Goal: Transaction & Acquisition: Book appointment/travel/reservation

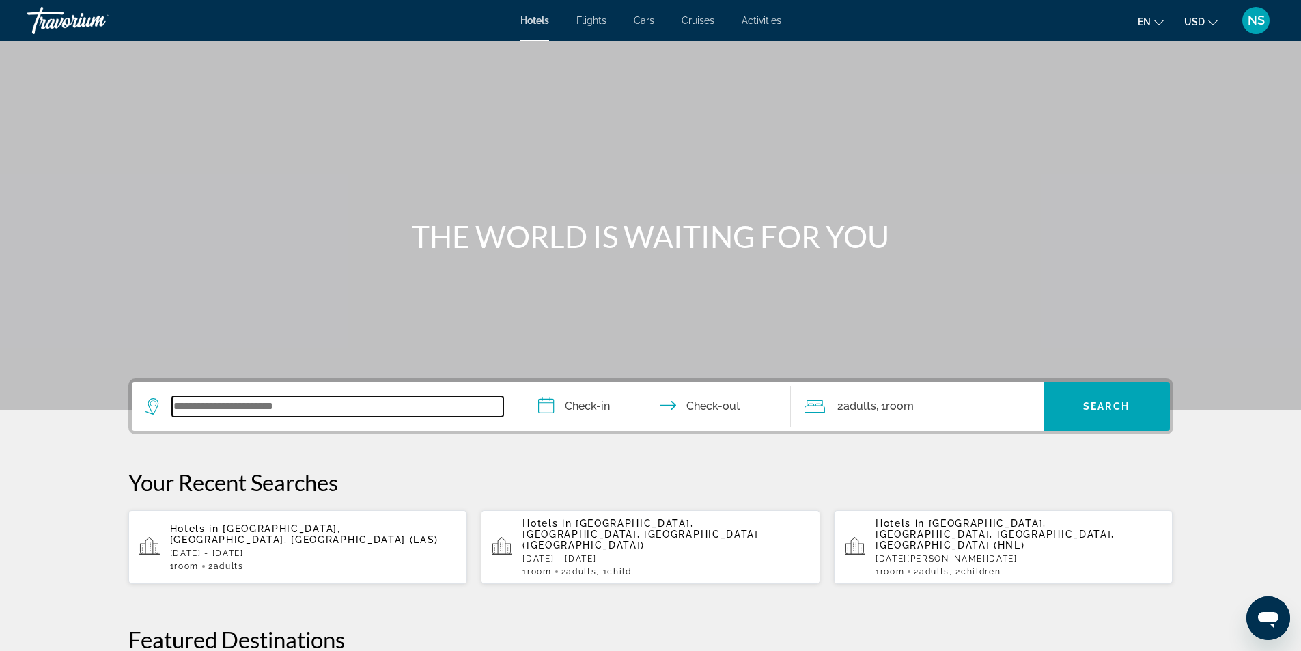
click at [300, 408] on input "Search widget" at bounding box center [337, 406] width 331 height 20
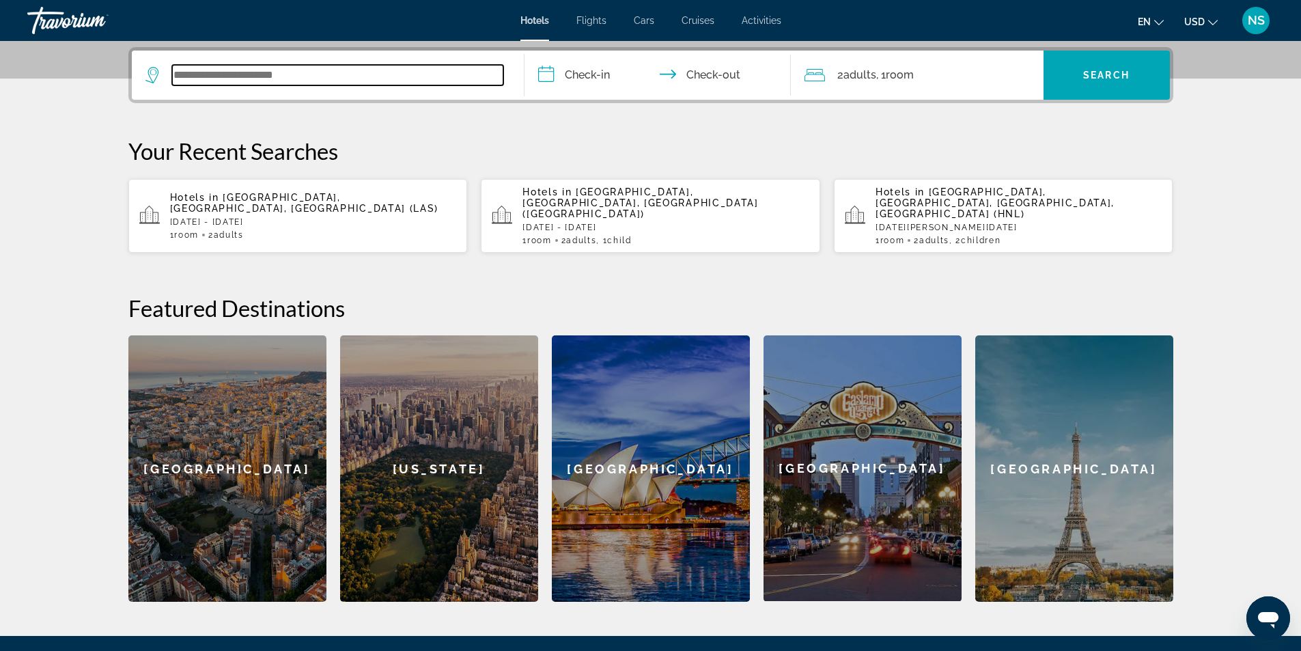
scroll to position [334, 0]
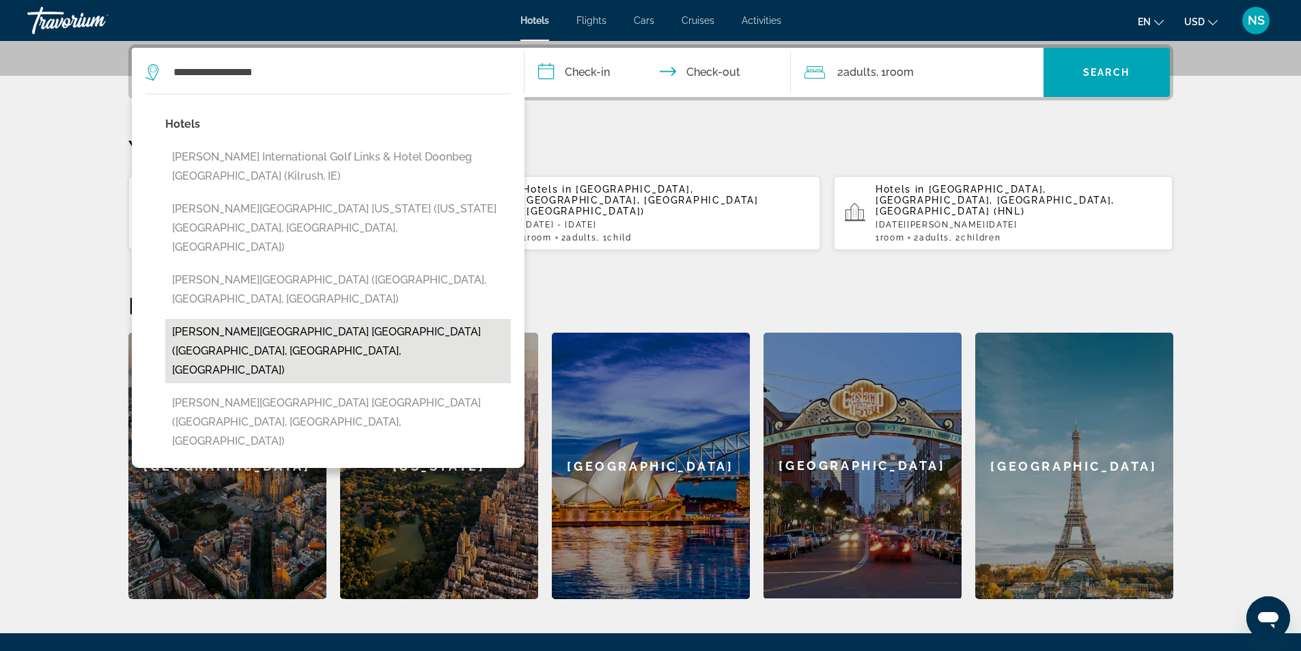
click at [423, 319] on button "[PERSON_NAME][GEOGRAPHIC_DATA] [GEOGRAPHIC_DATA] ([GEOGRAPHIC_DATA], [GEOGRAPHI…" at bounding box center [337, 351] width 345 height 64
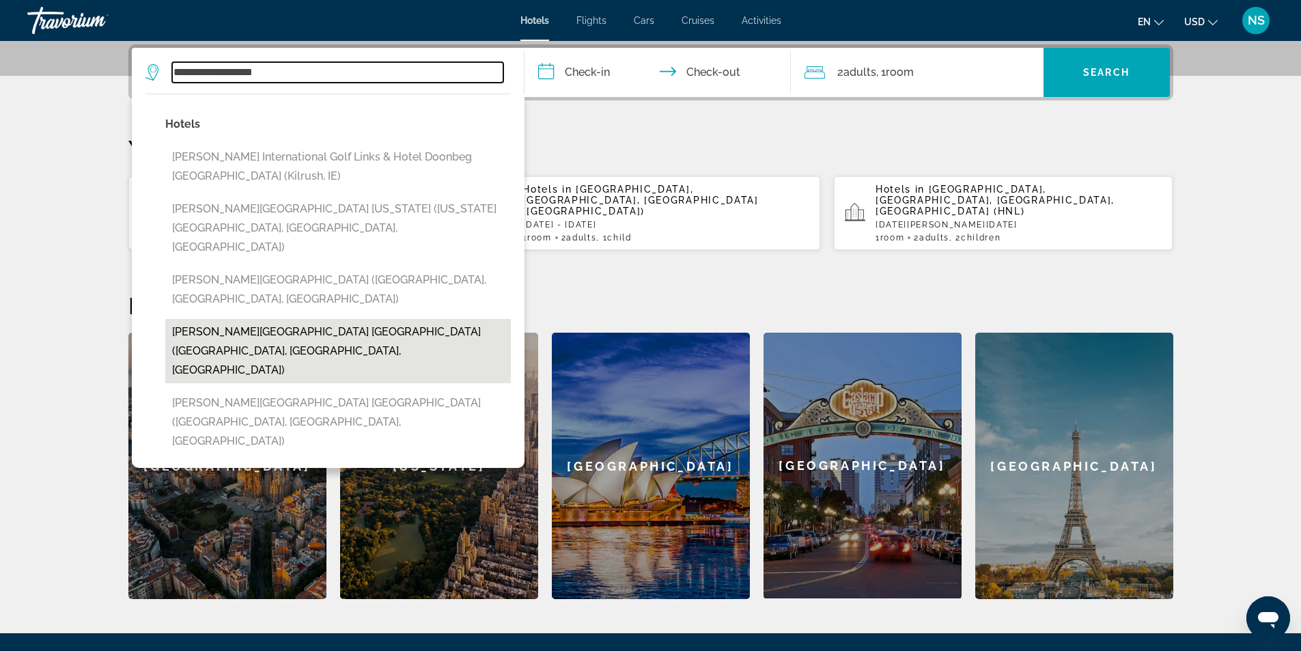
type input "**********"
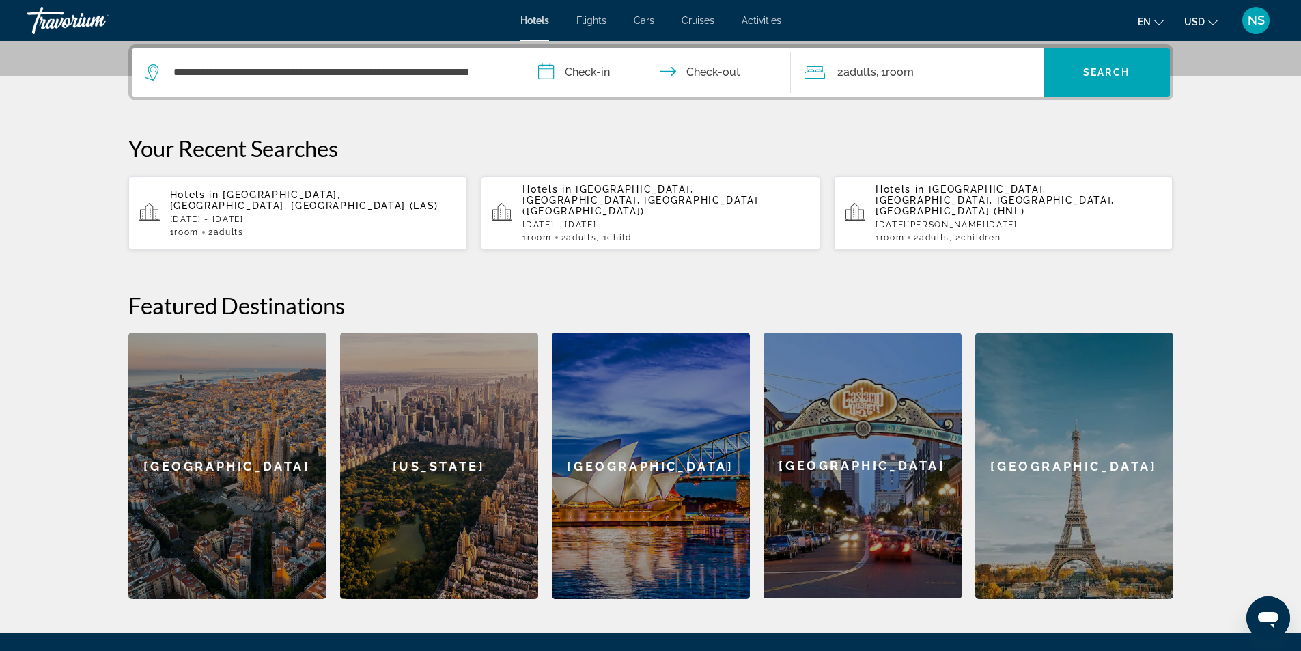
click at [595, 72] on input "**********" at bounding box center [660, 74] width 272 height 53
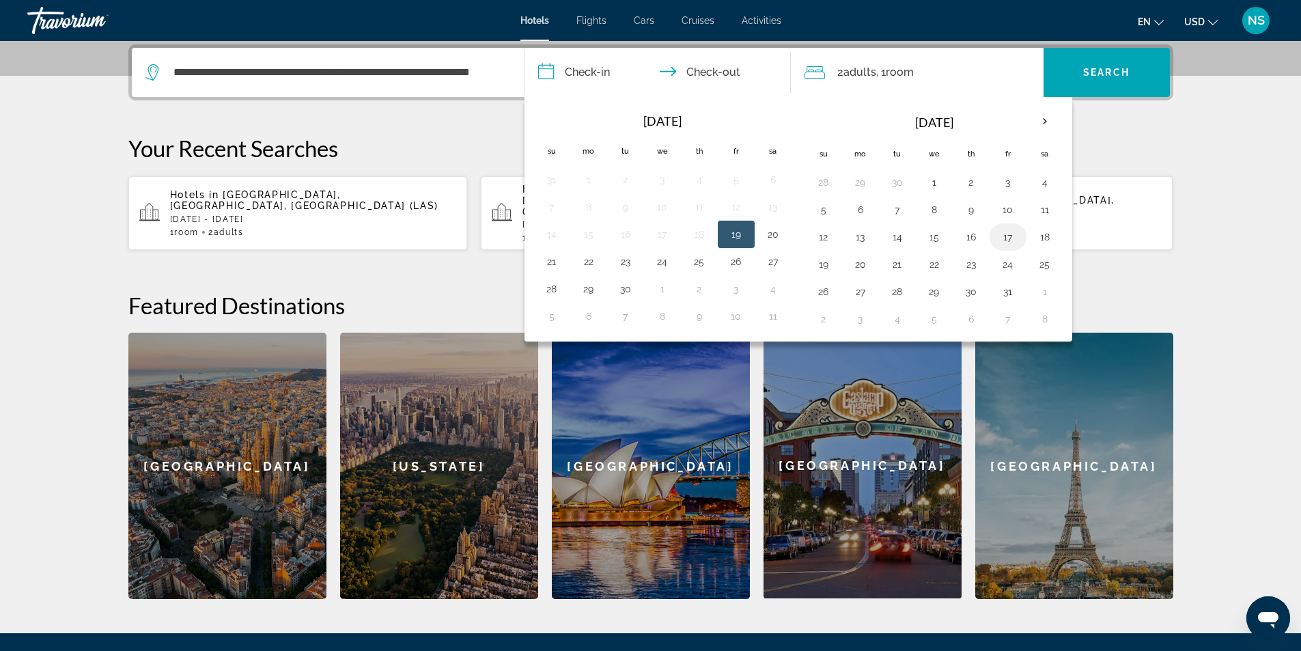
click at [1010, 237] on button "17" at bounding box center [1008, 236] width 22 height 19
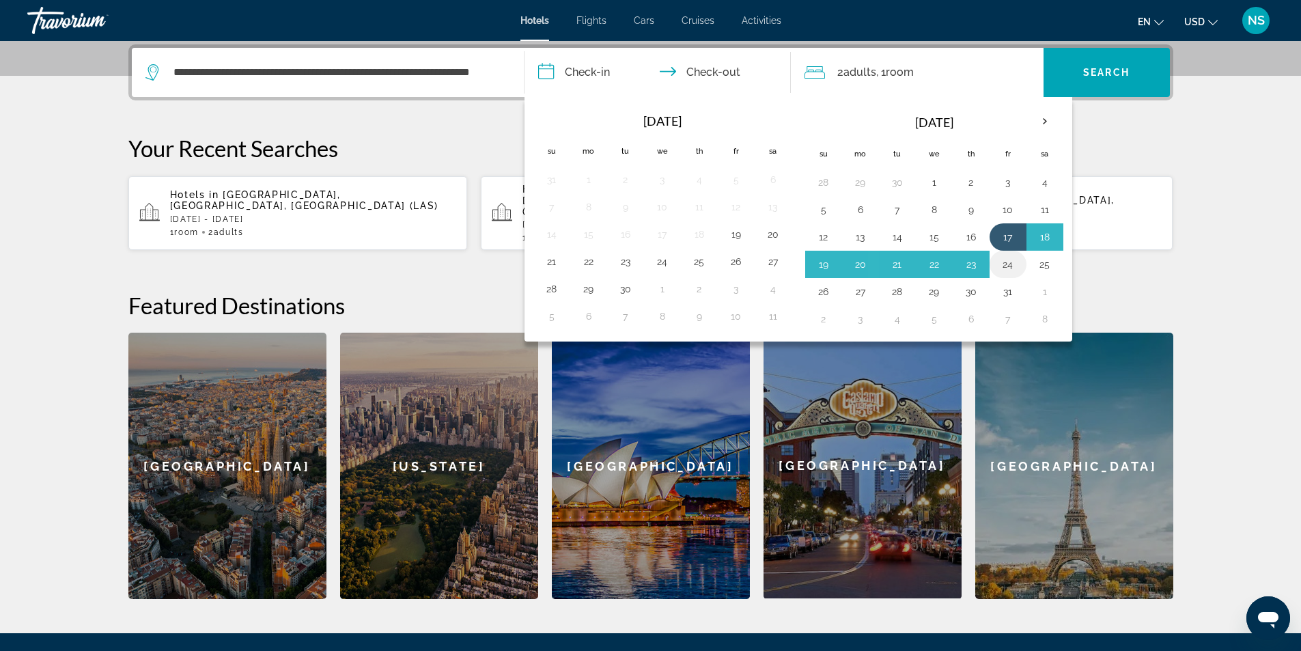
click at [1007, 266] on button "24" at bounding box center [1008, 264] width 22 height 19
type input "**********"
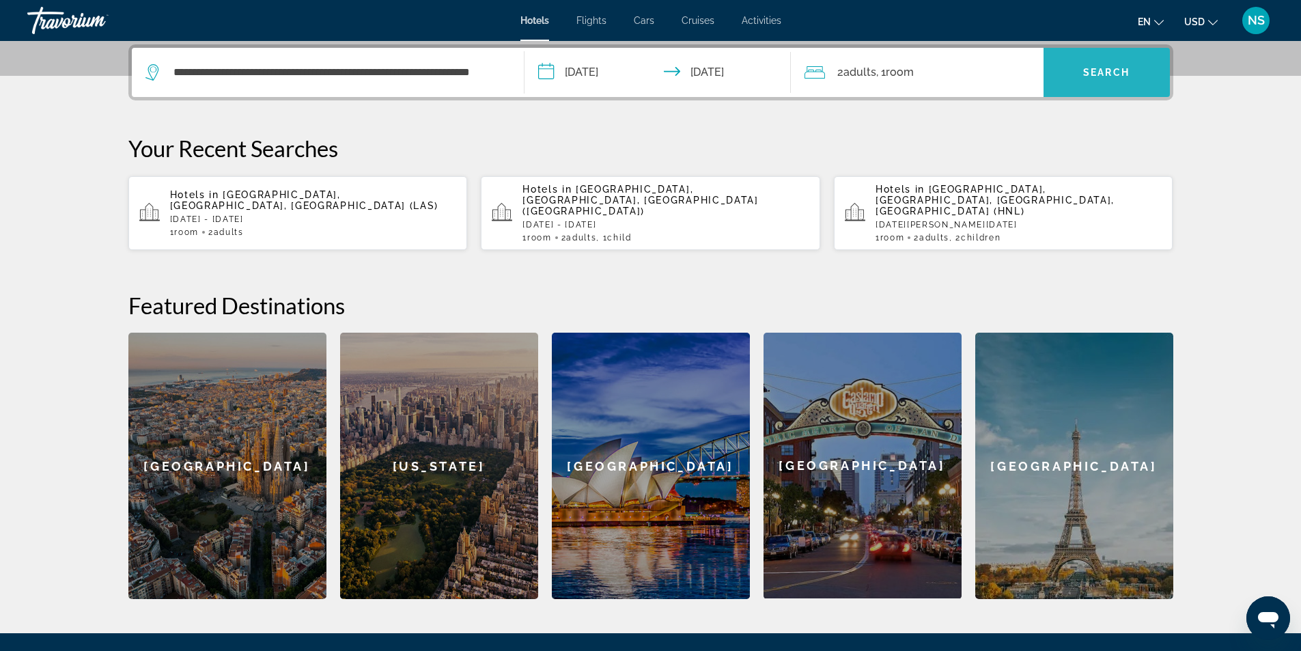
click at [1094, 69] on span "Search" at bounding box center [1106, 72] width 46 height 11
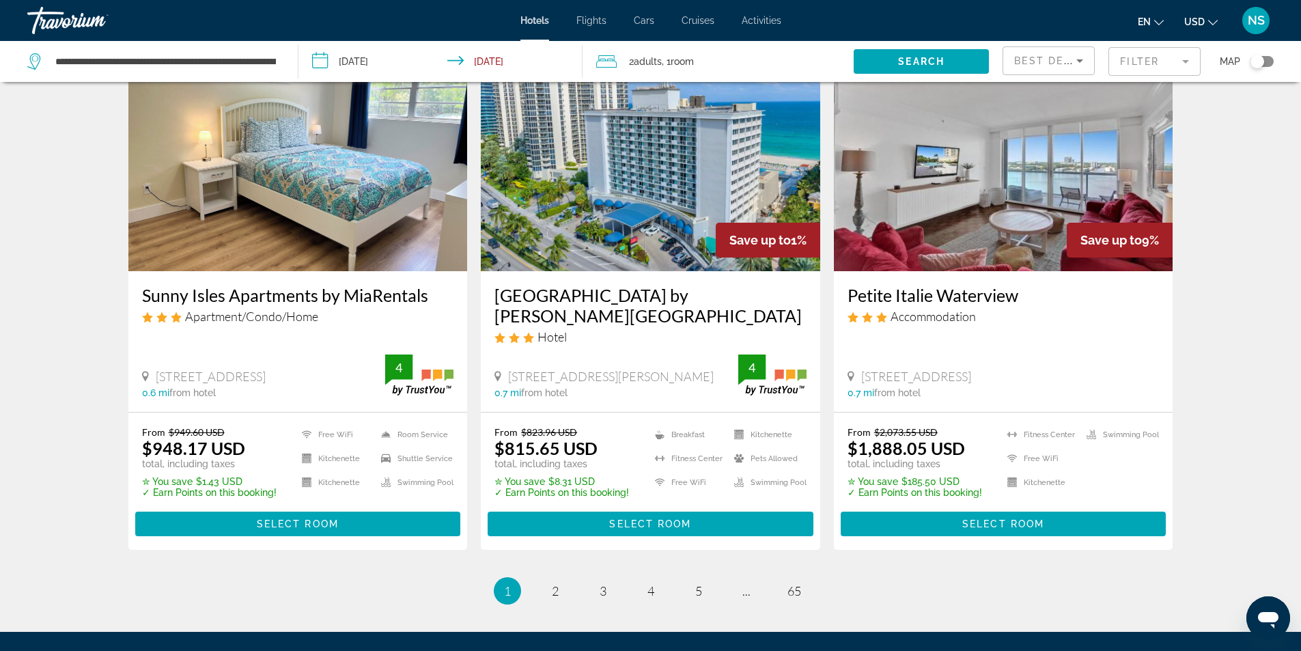
scroll to position [1639, 0]
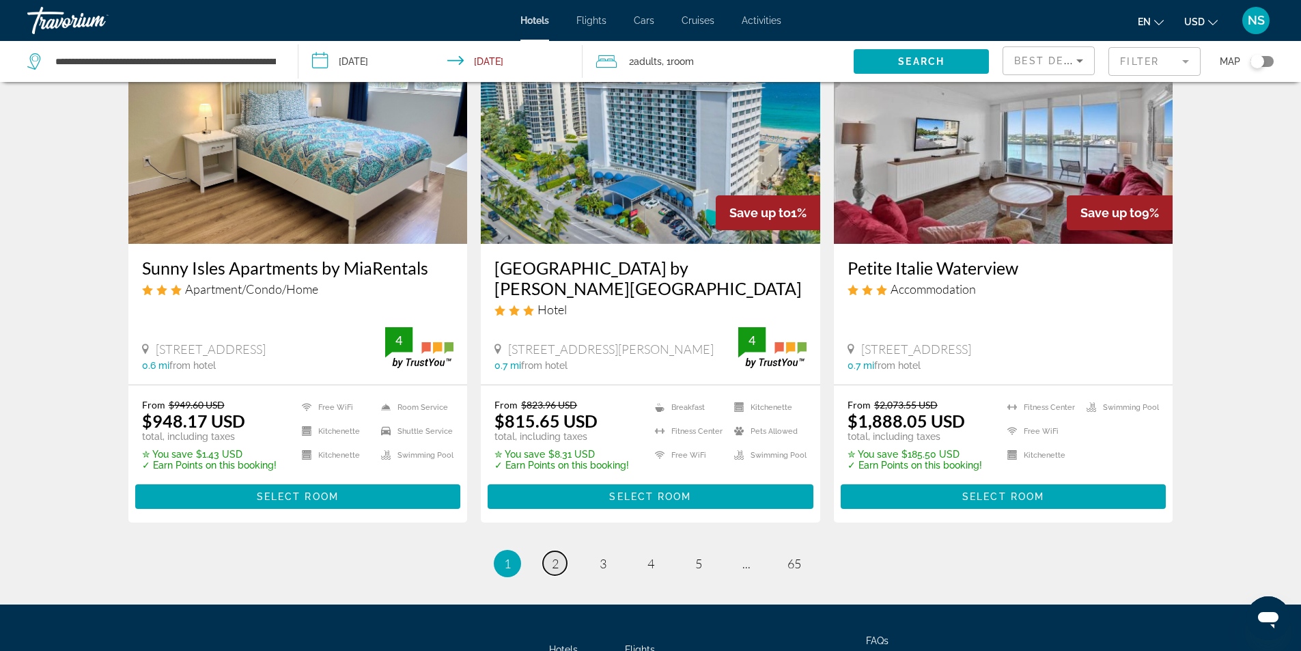
click at [555, 566] on span "2" at bounding box center [555, 563] width 7 height 15
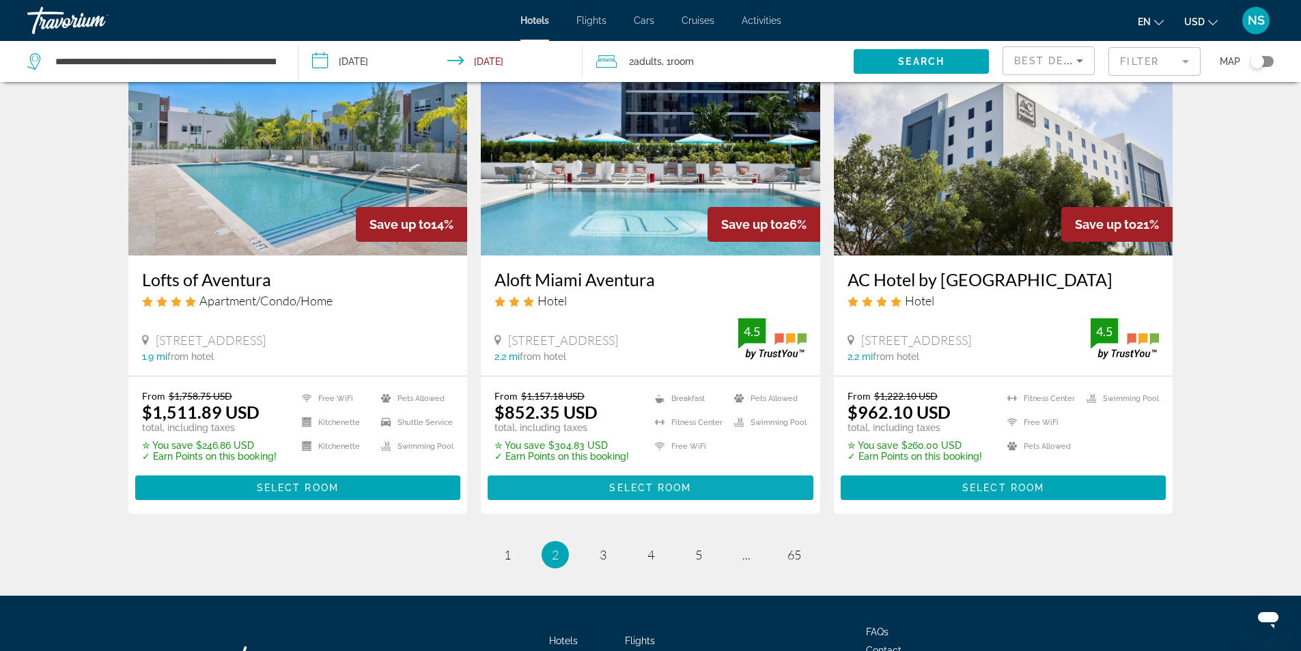
scroll to position [1639, 0]
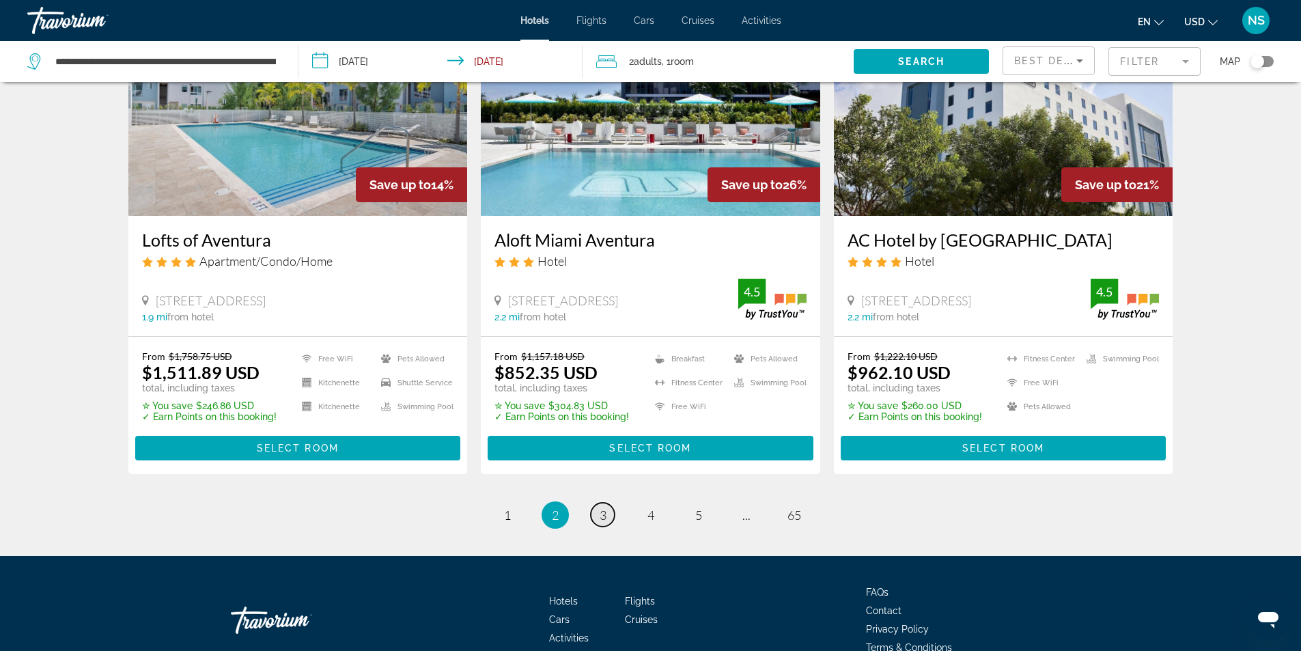
click at [603, 522] on span "3" at bounding box center [602, 514] width 7 height 15
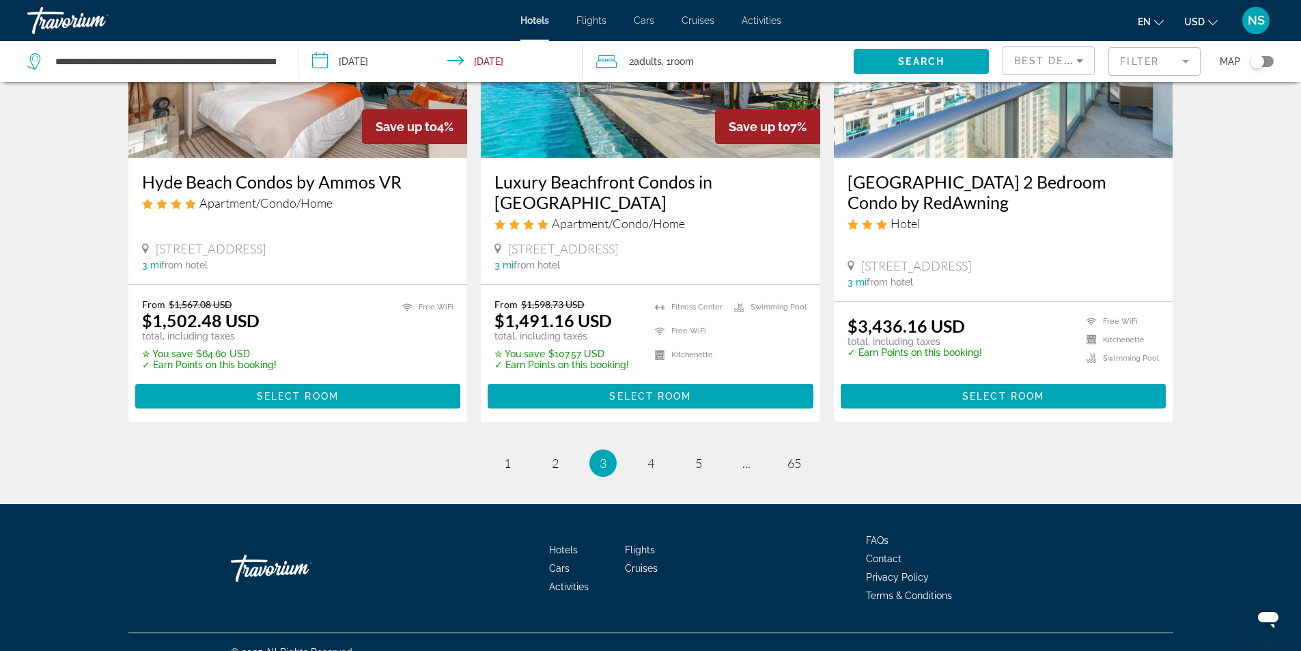
scroll to position [1717, 0]
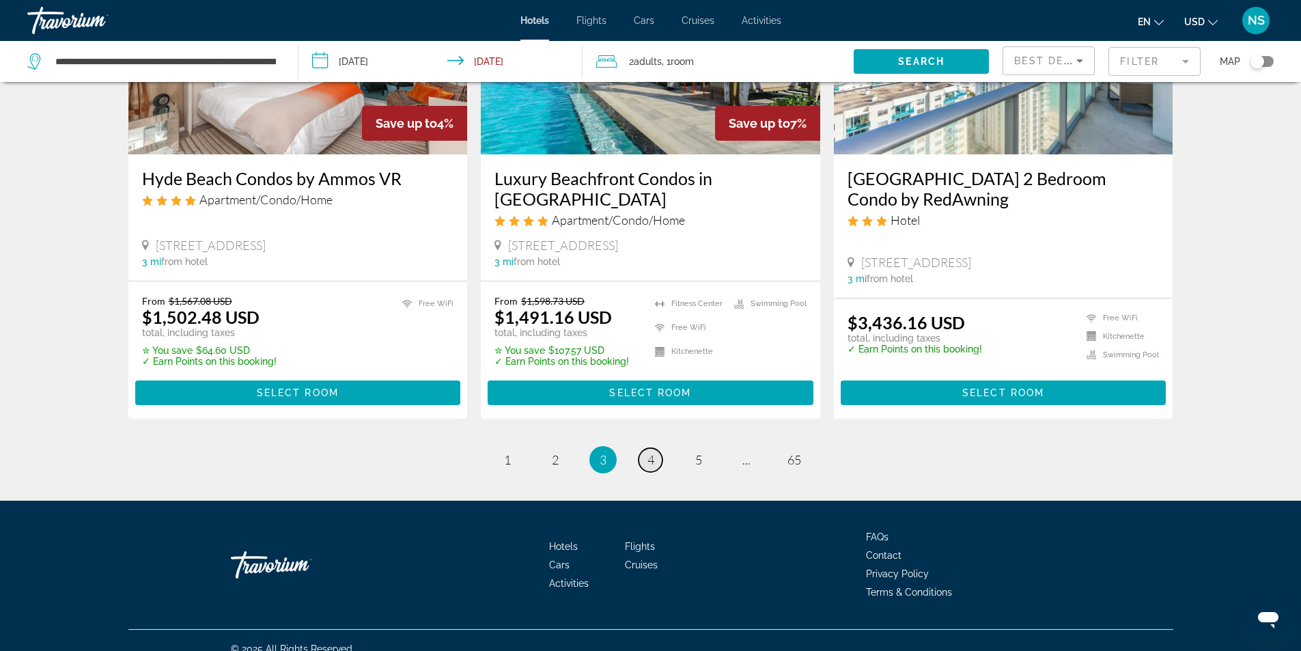
click at [649, 452] on span "4" at bounding box center [650, 459] width 7 height 15
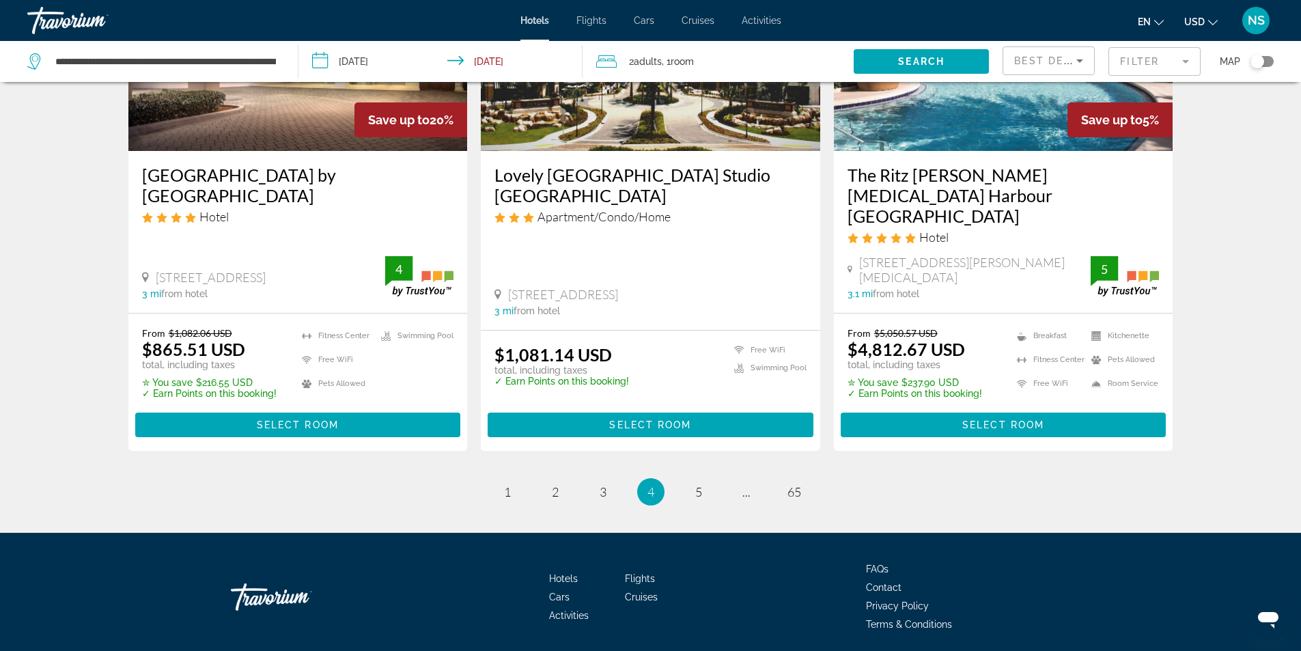
scroll to position [1721, 0]
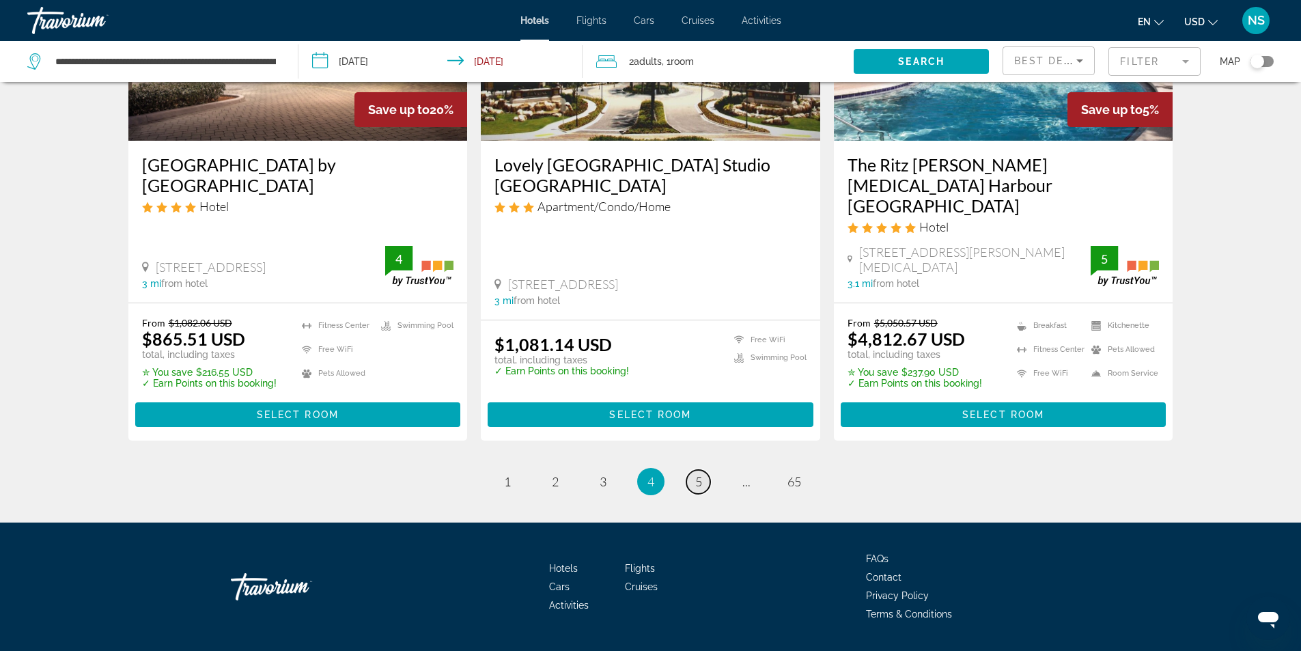
click at [695, 470] on link "page 5" at bounding box center [698, 482] width 24 height 24
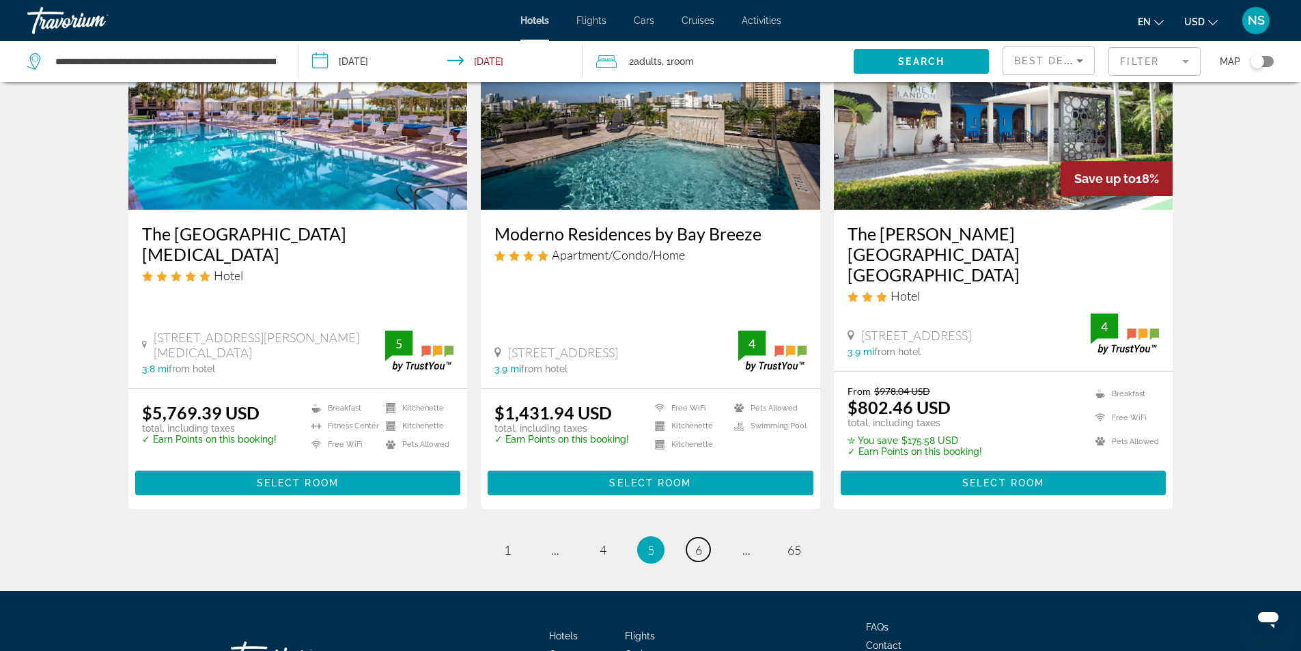
scroll to position [1757, 0]
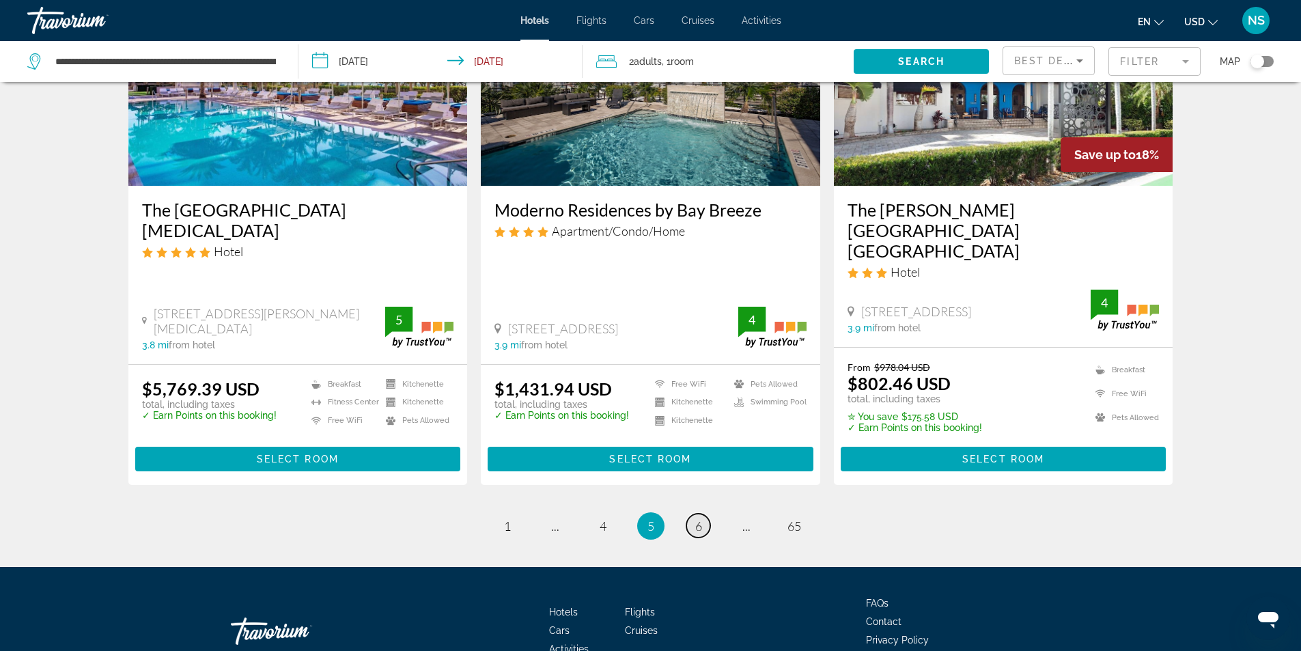
click at [700, 518] on span "6" at bounding box center [698, 525] width 7 height 15
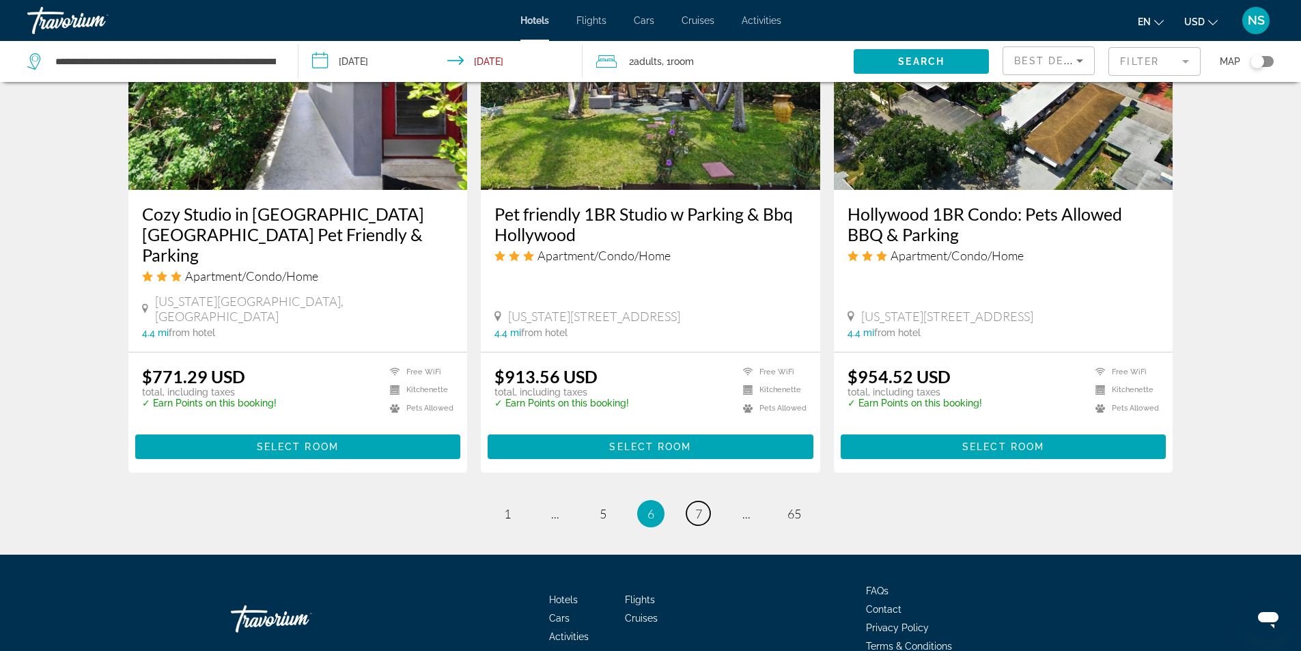
scroll to position [1715, 0]
click at [696, 505] on span "7" at bounding box center [698, 512] width 7 height 15
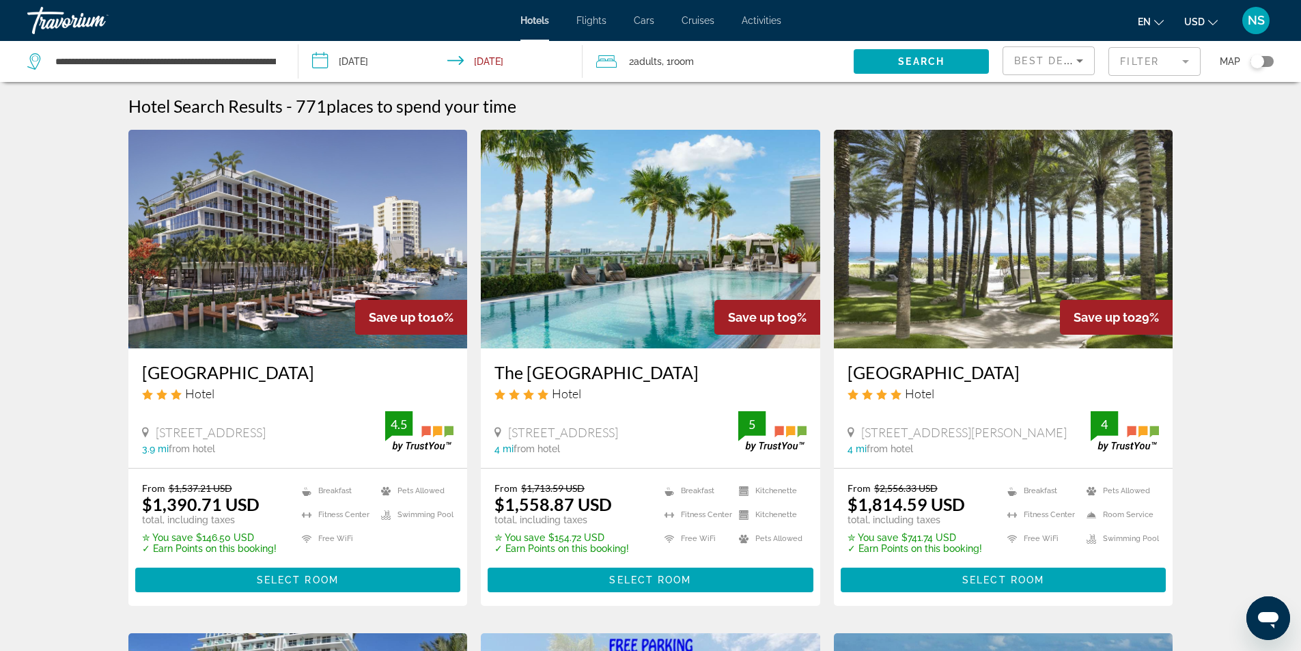
click at [509, 63] on input "**********" at bounding box center [443, 63] width 290 height 45
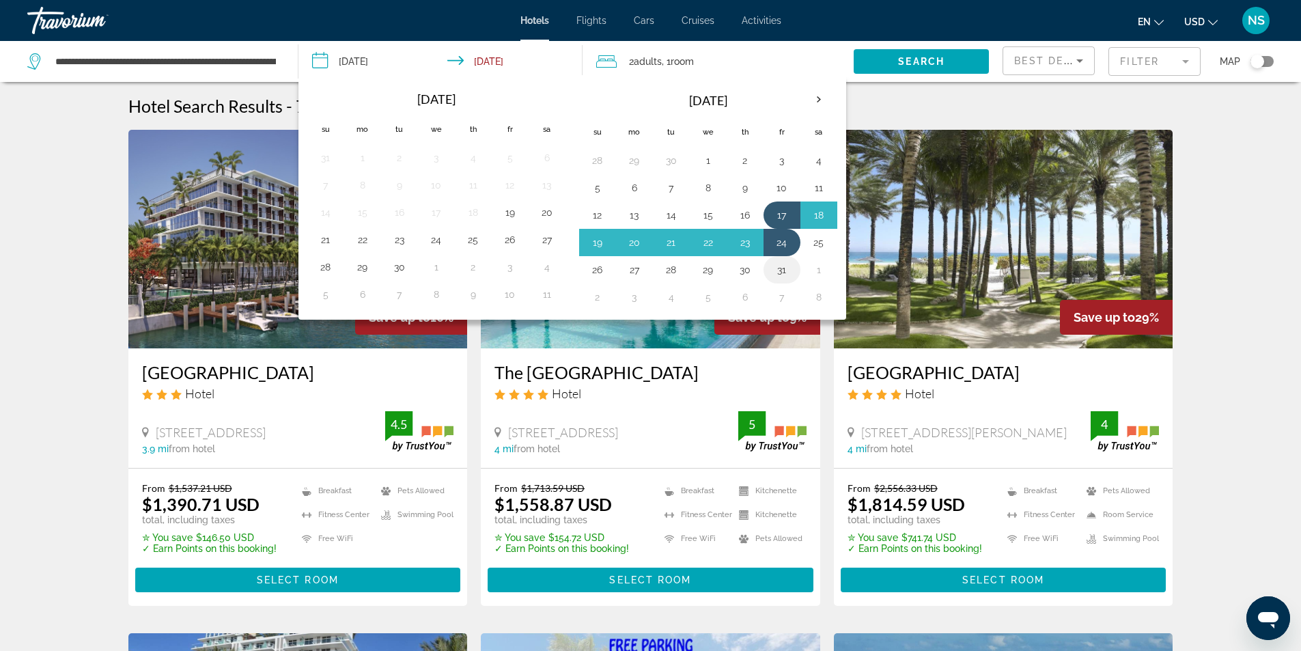
click at [781, 270] on button "31" at bounding box center [782, 269] width 22 height 19
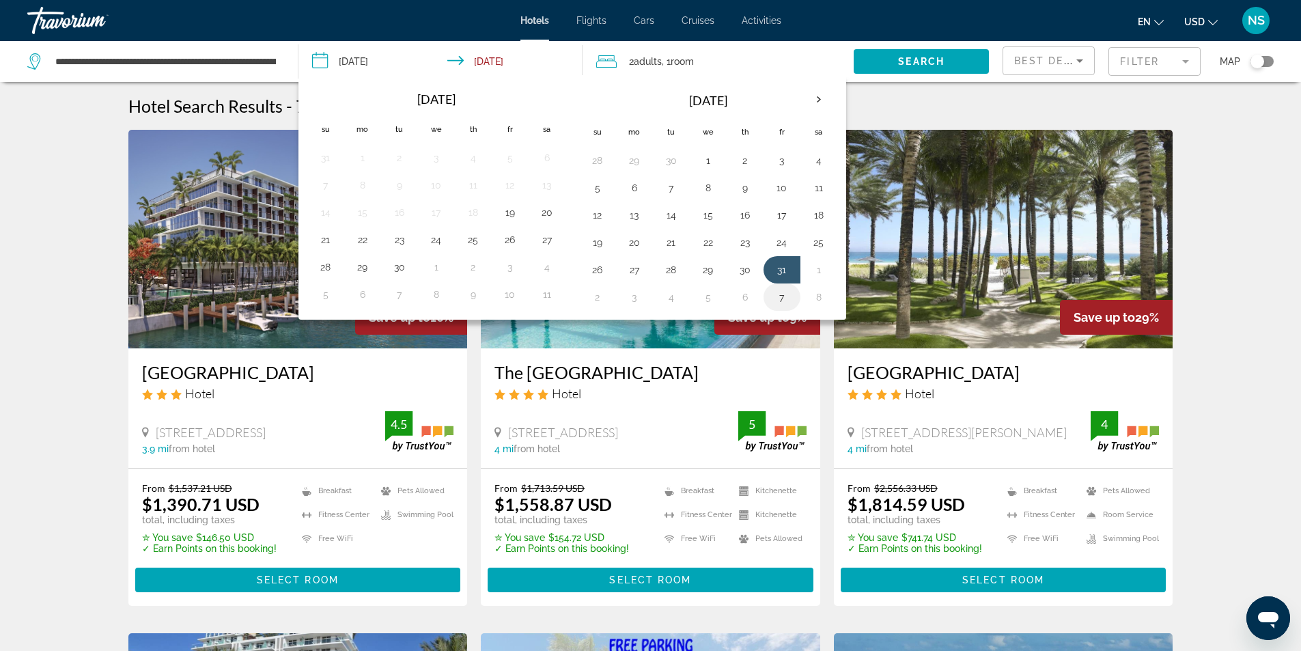
click at [782, 302] on button "7" at bounding box center [782, 296] width 22 height 19
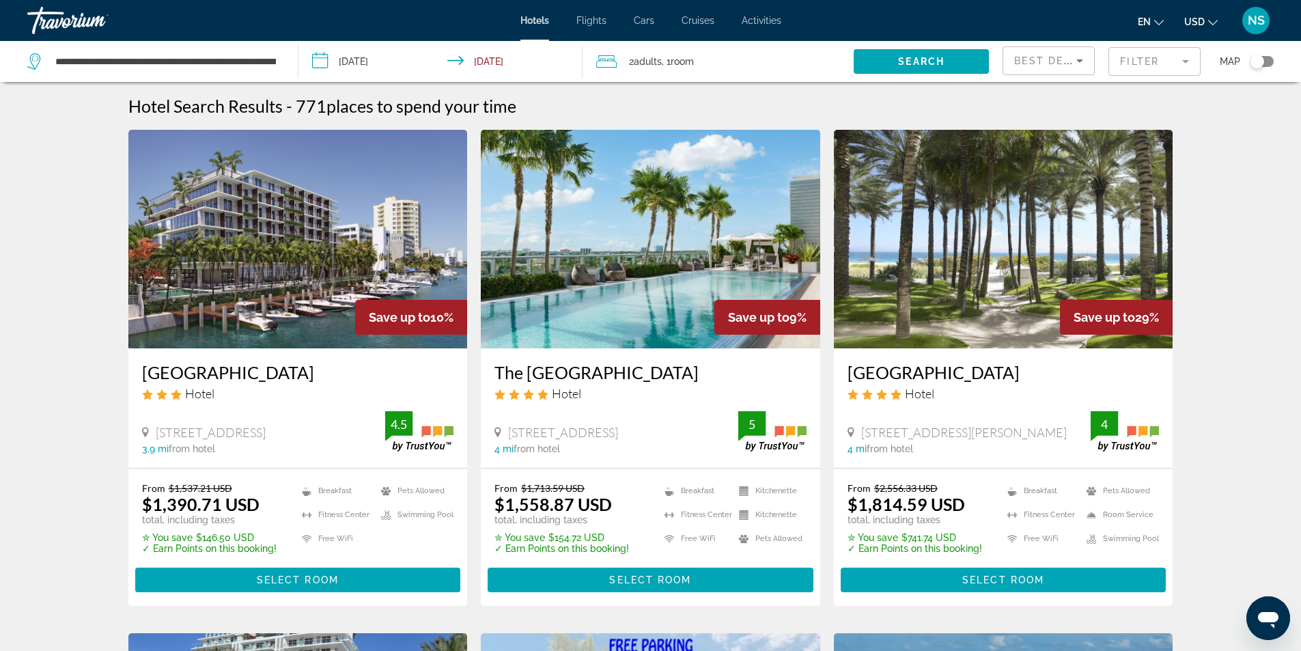
click at [928, 57] on span "Search" at bounding box center [921, 61] width 46 height 11
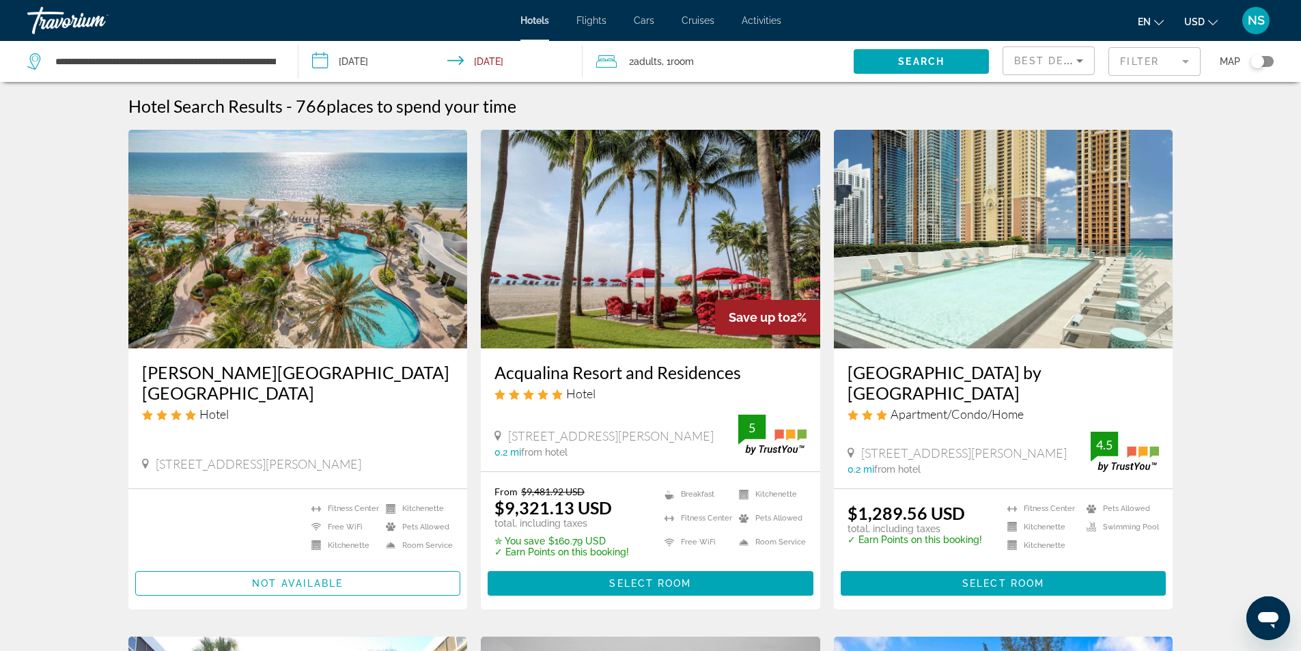
click at [368, 63] on input "**********" at bounding box center [443, 63] width 290 height 45
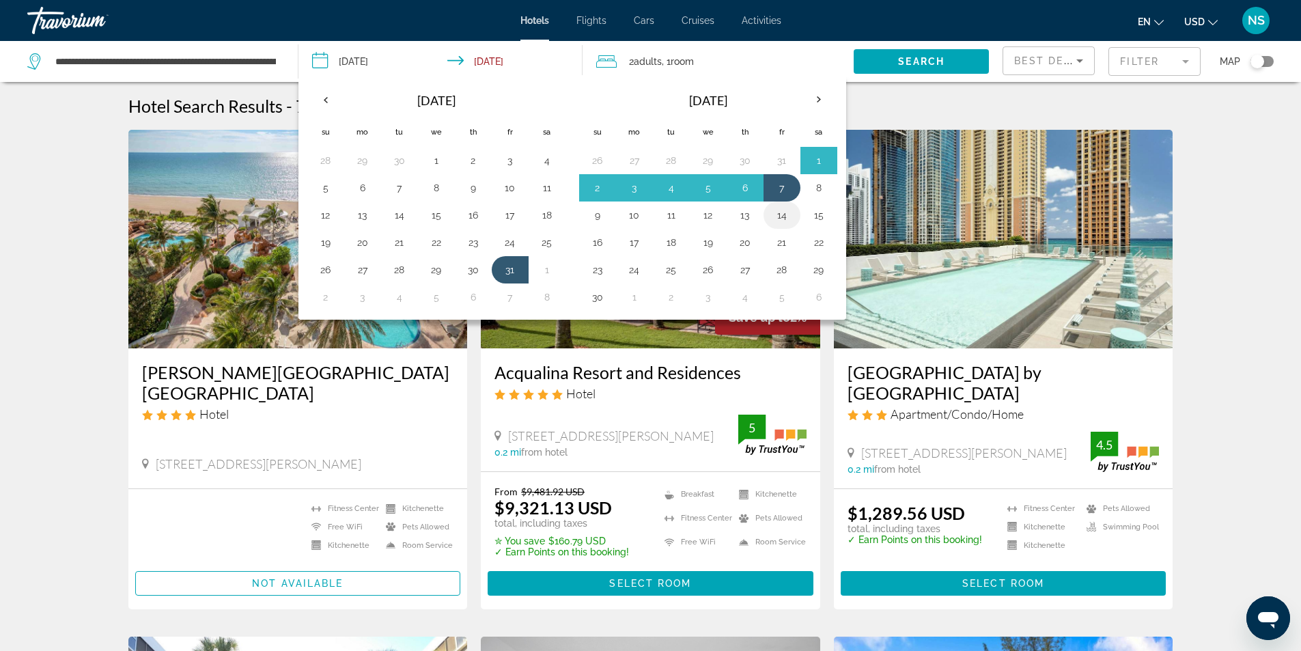
click at [782, 217] on button "14" at bounding box center [782, 215] width 22 height 19
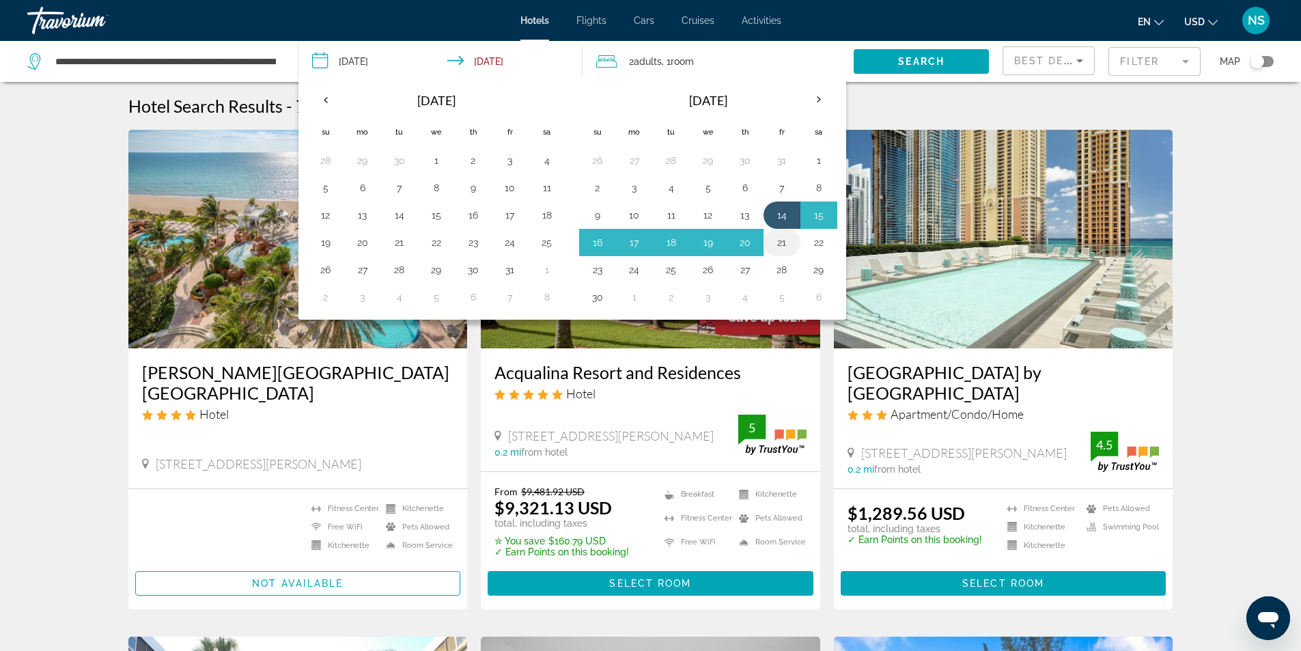
click at [782, 238] on button "21" at bounding box center [782, 242] width 22 height 19
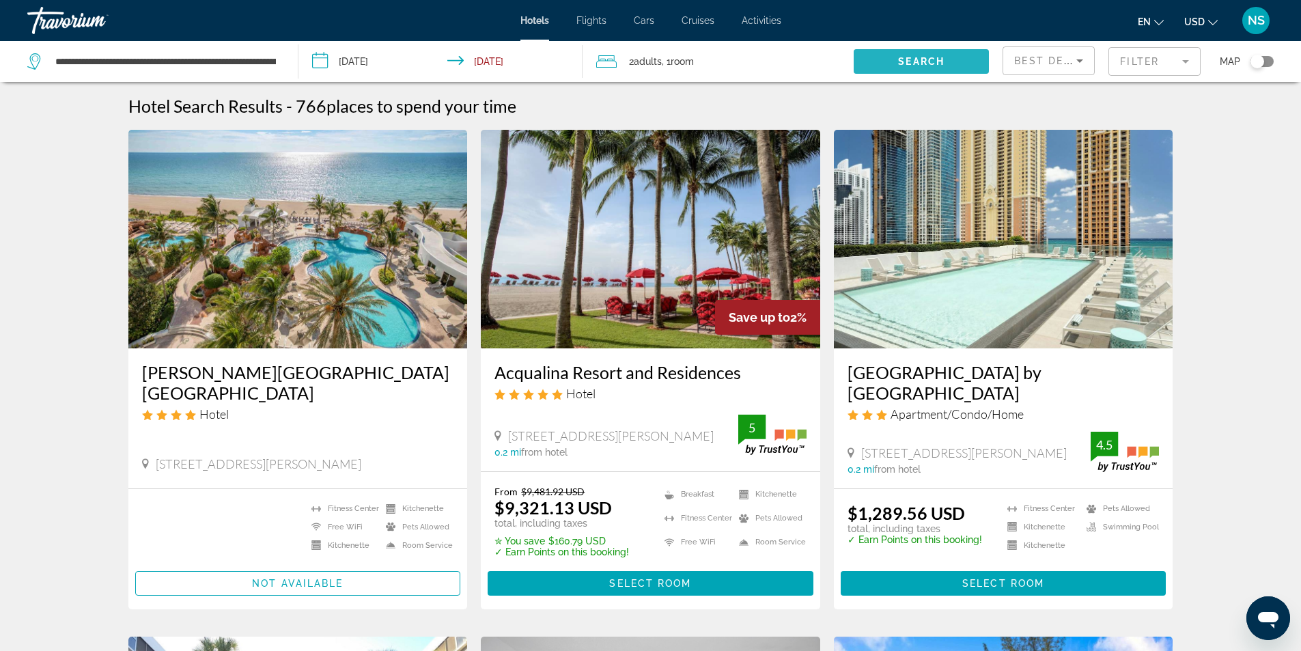
click at [931, 58] on button "Search" at bounding box center [920, 61] width 135 height 25
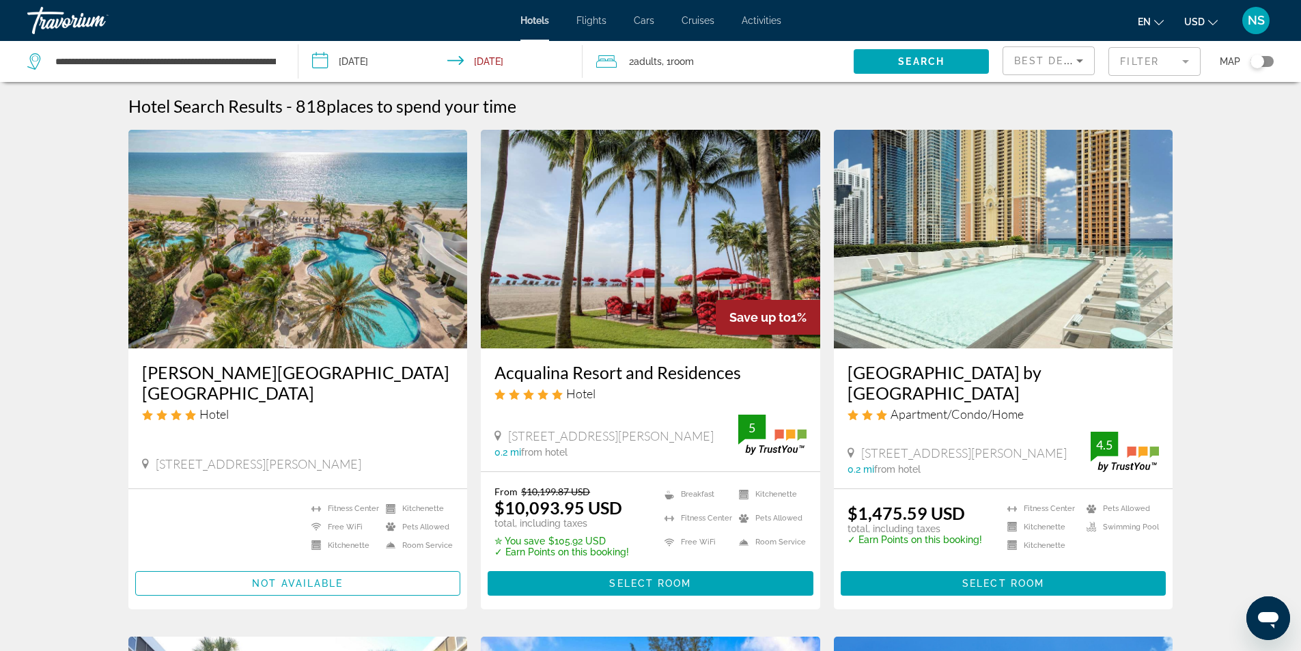
click at [373, 60] on input "**********" at bounding box center [443, 63] width 290 height 45
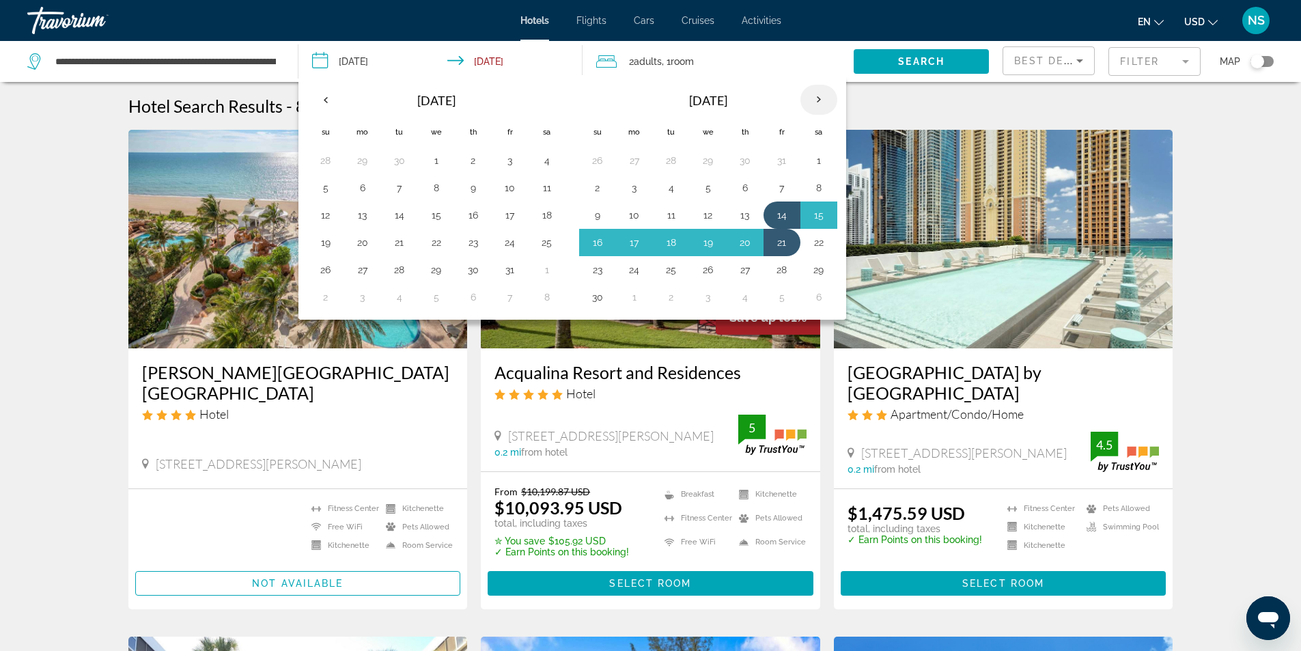
click at [818, 97] on th "Next month" at bounding box center [818, 100] width 37 height 30
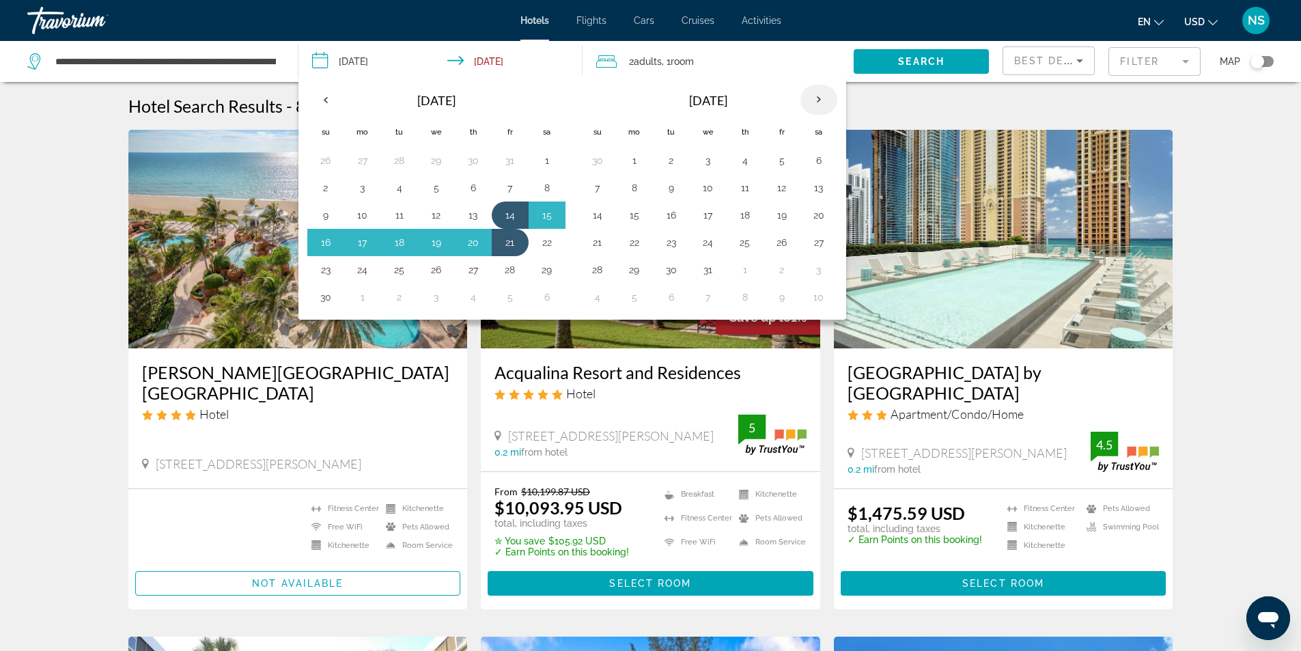
click at [818, 97] on th "Next month" at bounding box center [818, 100] width 37 height 30
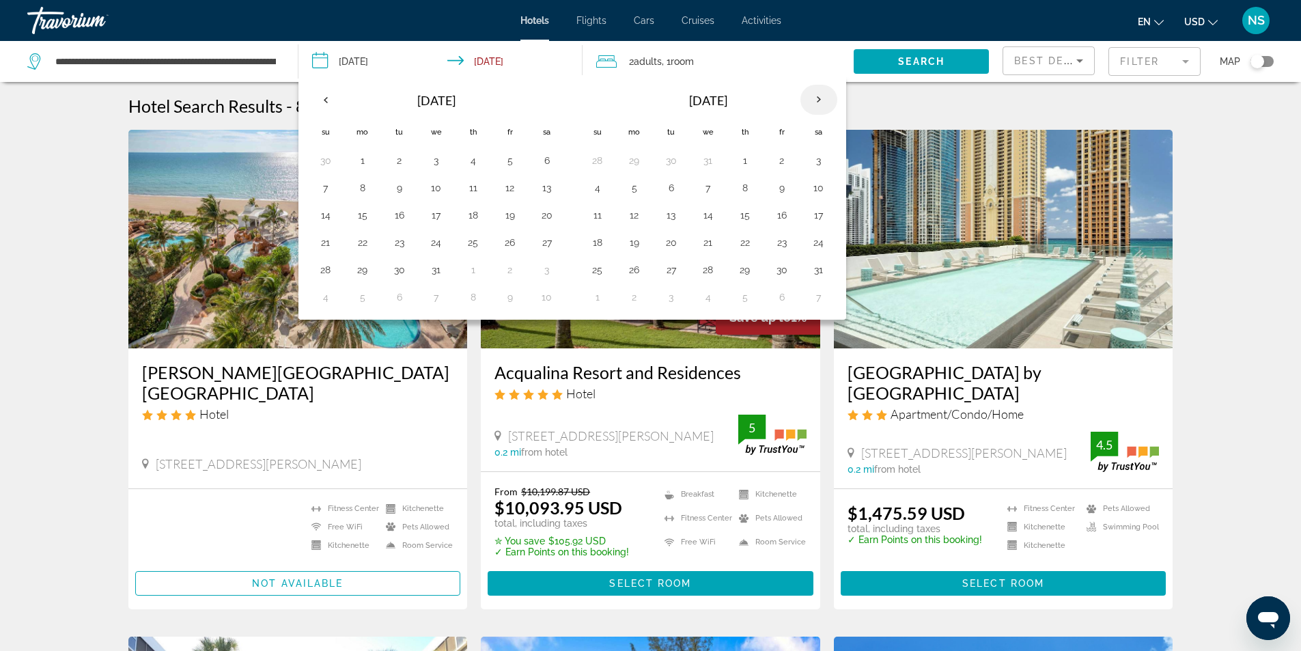
click at [818, 97] on th "Next month" at bounding box center [818, 100] width 37 height 30
click at [818, 96] on th "Next month" at bounding box center [818, 100] width 37 height 30
click at [820, 104] on th "Next month" at bounding box center [818, 100] width 37 height 30
click at [782, 214] on button "15" at bounding box center [782, 215] width 22 height 19
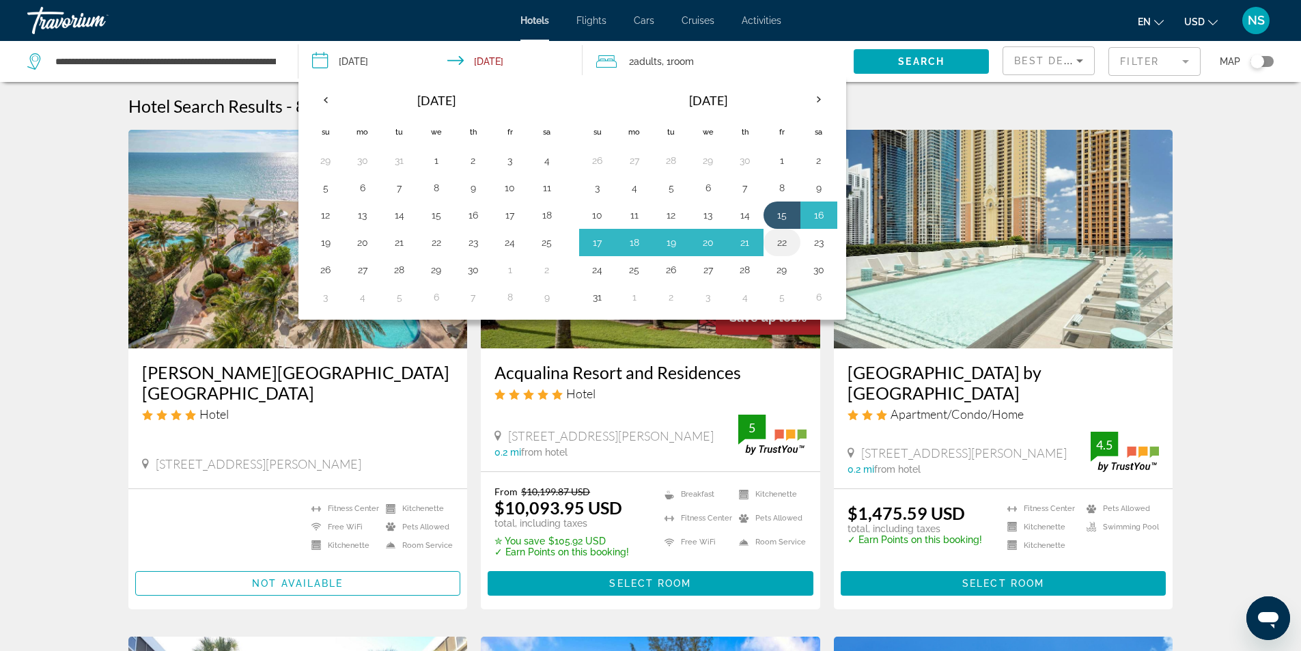
click at [781, 250] on button "22" at bounding box center [782, 242] width 22 height 19
type input "**********"
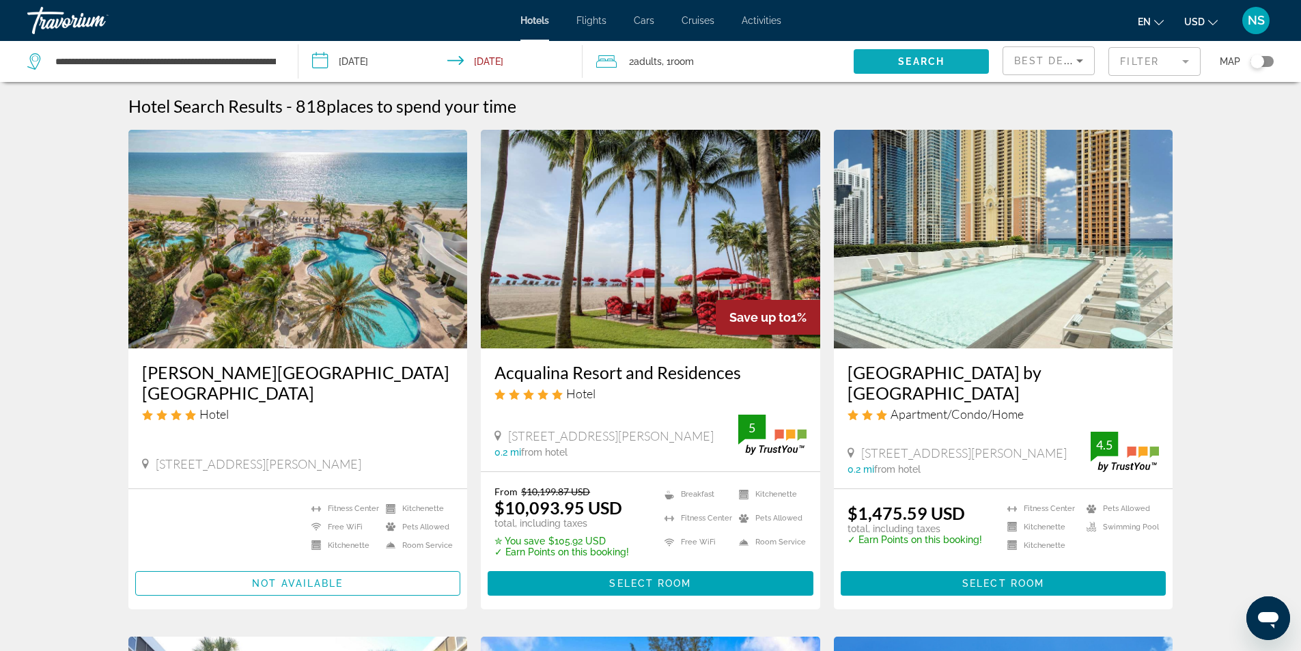
click at [926, 61] on span "Search" at bounding box center [921, 61] width 46 height 11
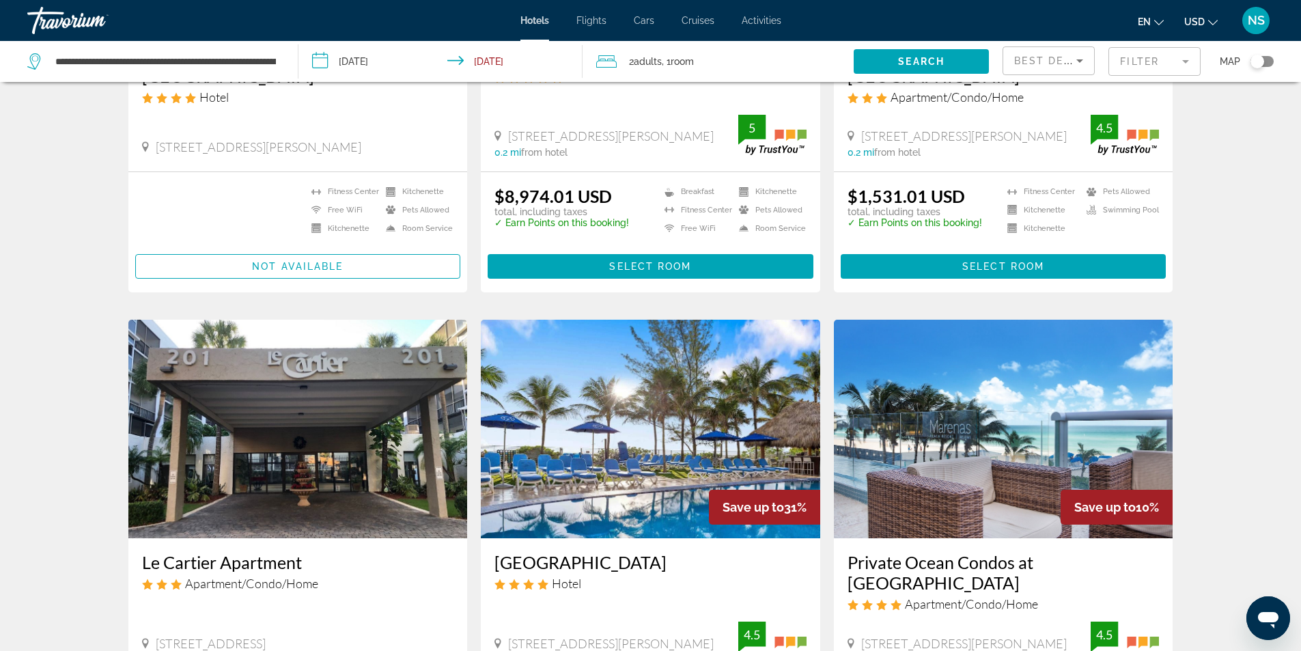
scroll to position [410, 0]
